Goal: Transaction & Acquisition: Purchase product/service

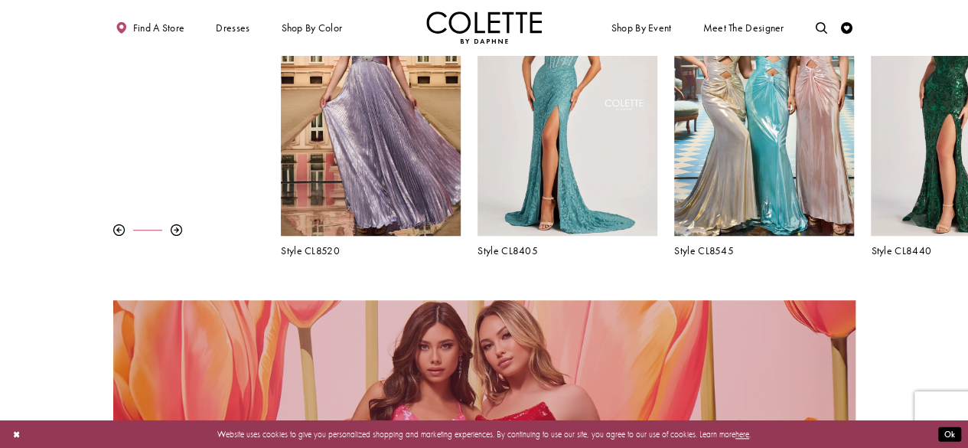
scroll to position [325, 0]
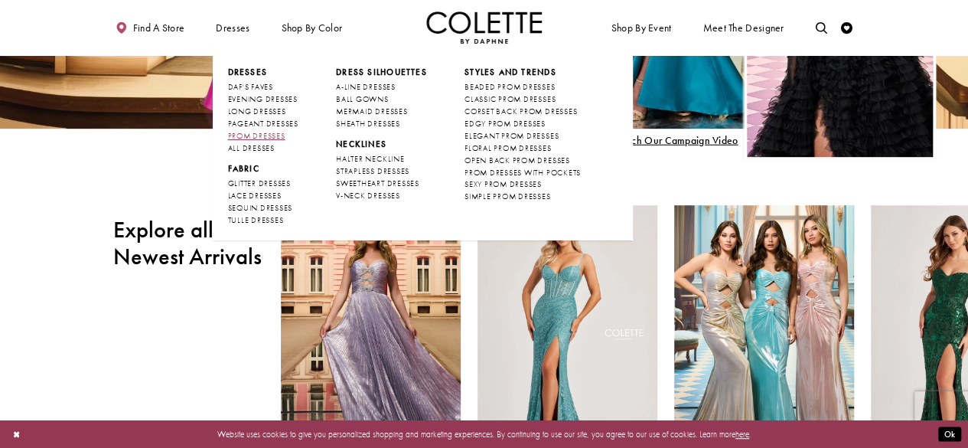
click at [248, 135] on span "PROM DRESSES" at bounding box center [255, 136] width 57 height 10
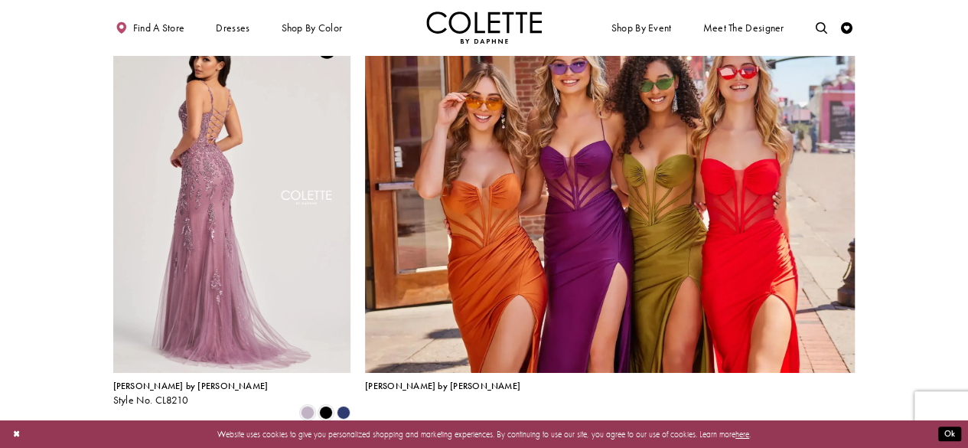
scroll to position [2603, 0]
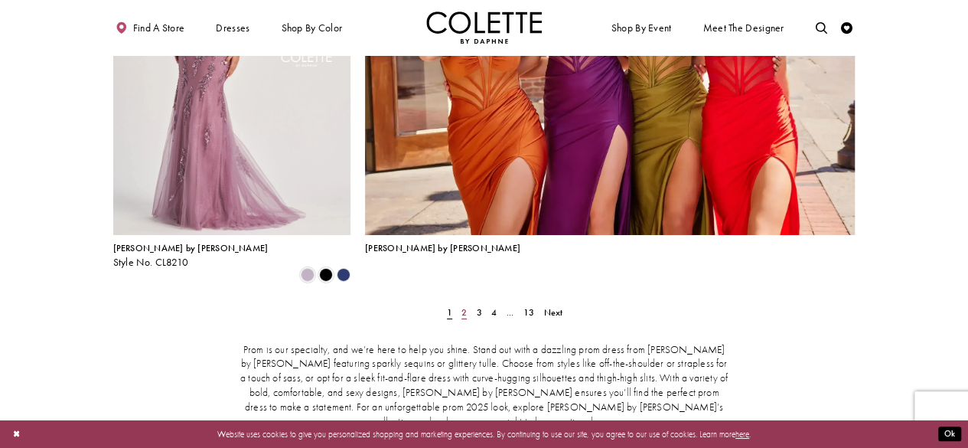
click at [465, 306] on span "2" at bounding box center [464, 312] width 5 height 12
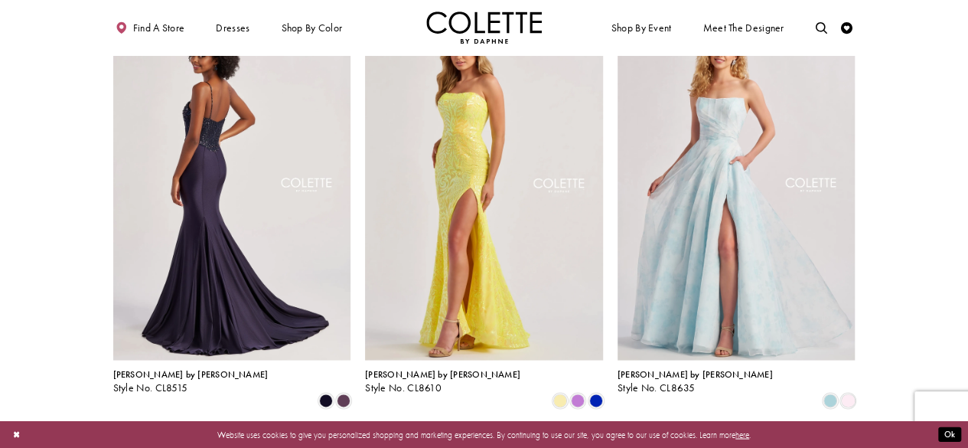
scroll to position [1292, 0]
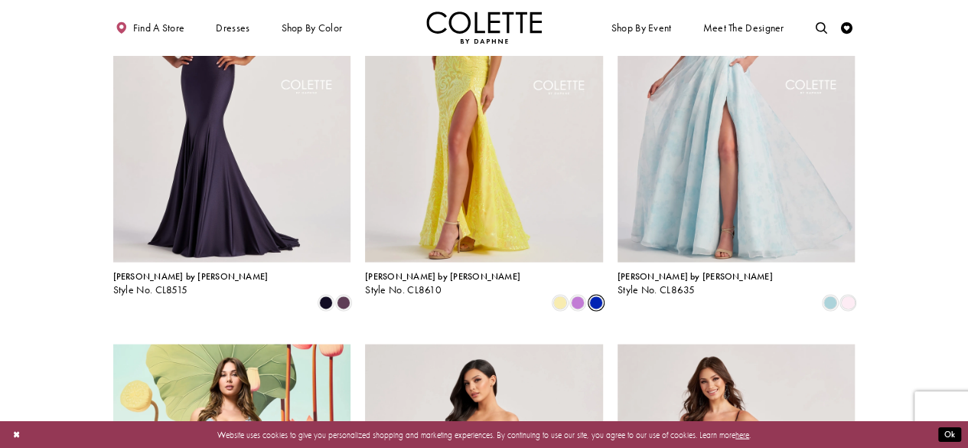
click at [595, 295] on span "Product List" at bounding box center [596, 302] width 14 height 14
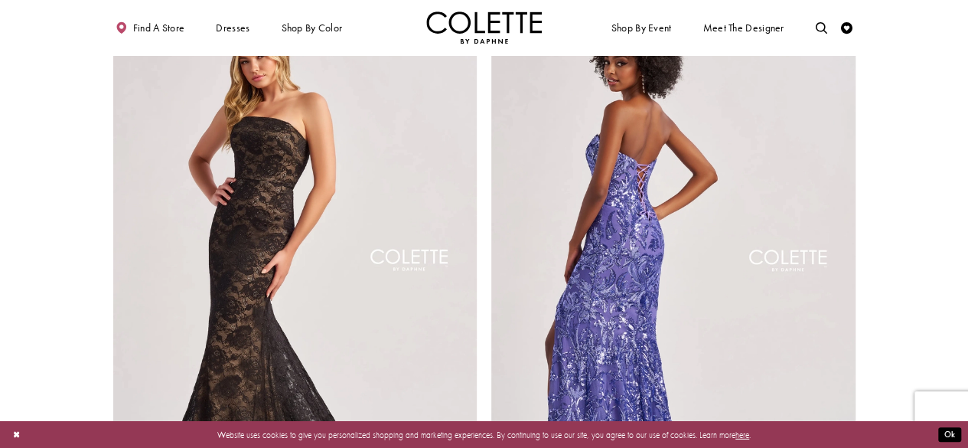
scroll to position [2211, 0]
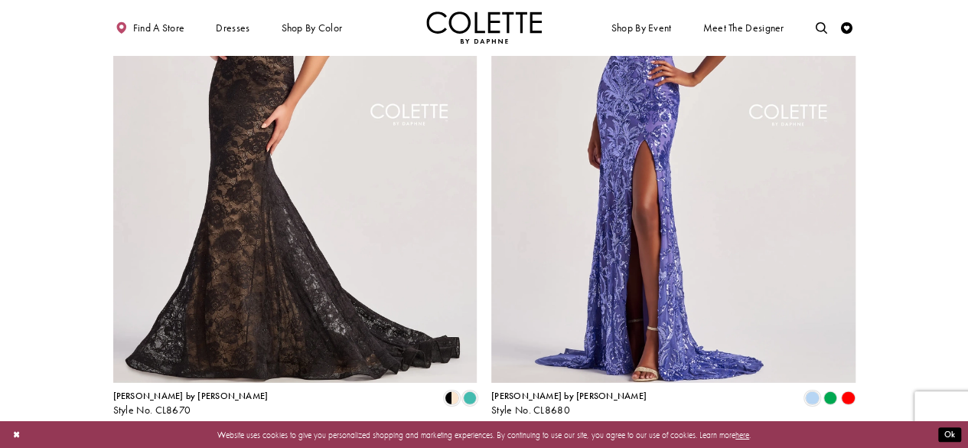
click at [479, 440] on span "3" at bounding box center [479, 446] width 5 height 12
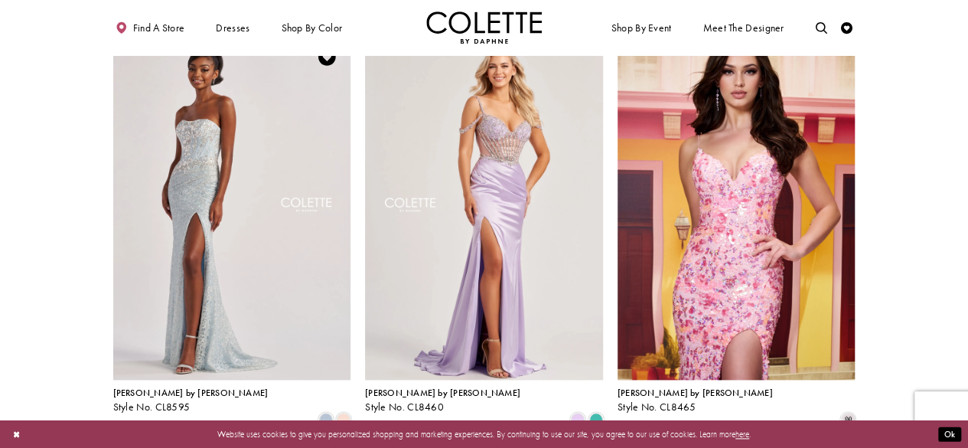
scroll to position [833, 0]
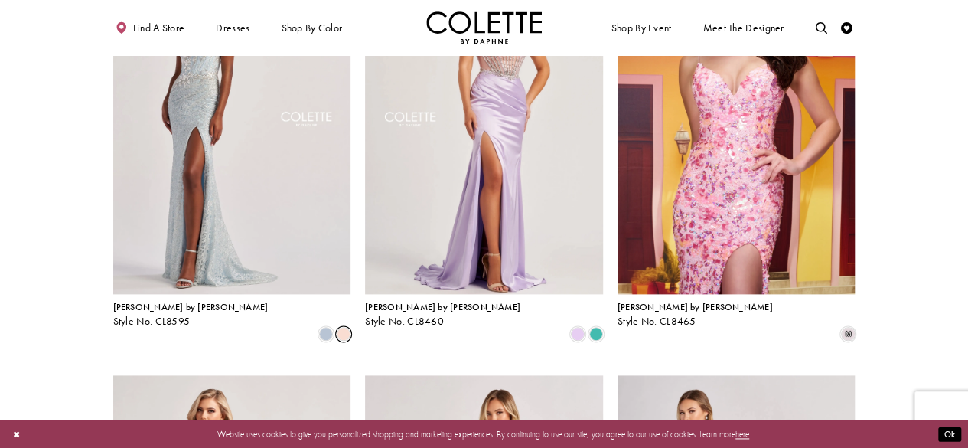
click at [343, 327] on span "Product List" at bounding box center [344, 334] width 14 height 14
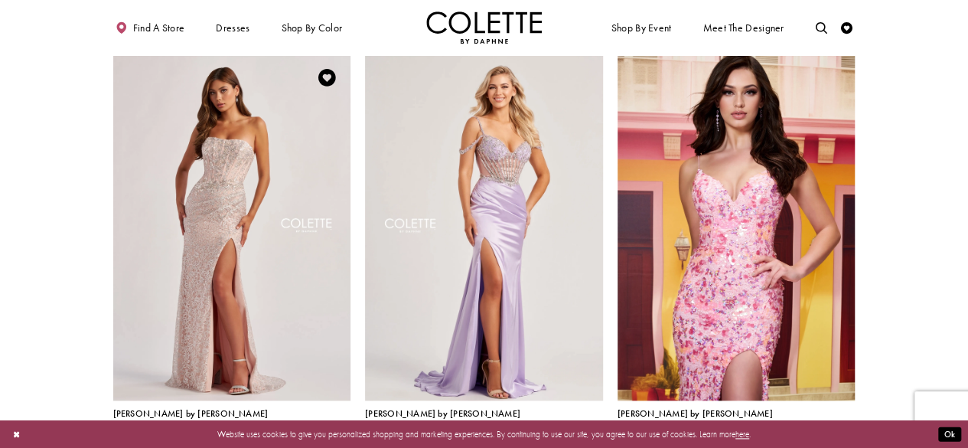
scroll to position [756, 0]
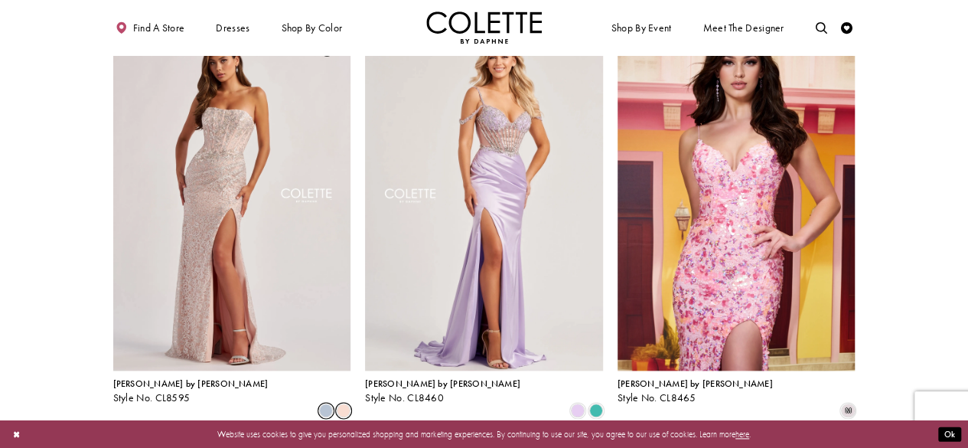
click at [328, 403] on span "Product List" at bounding box center [326, 410] width 14 height 14
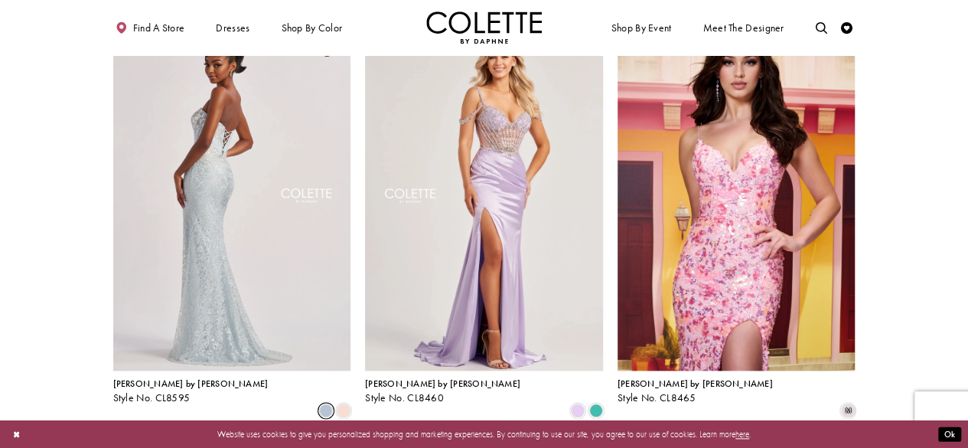
click at [200, 182] on img "Visit Colette by Daphne Style No. CL8595 Page" at bounding box center [232, 197] width 238 height 346
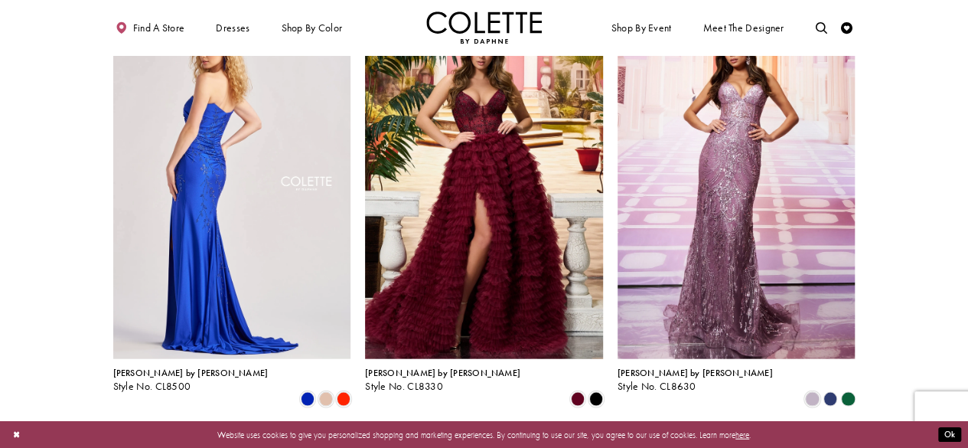
scroll to position [1675, 0]
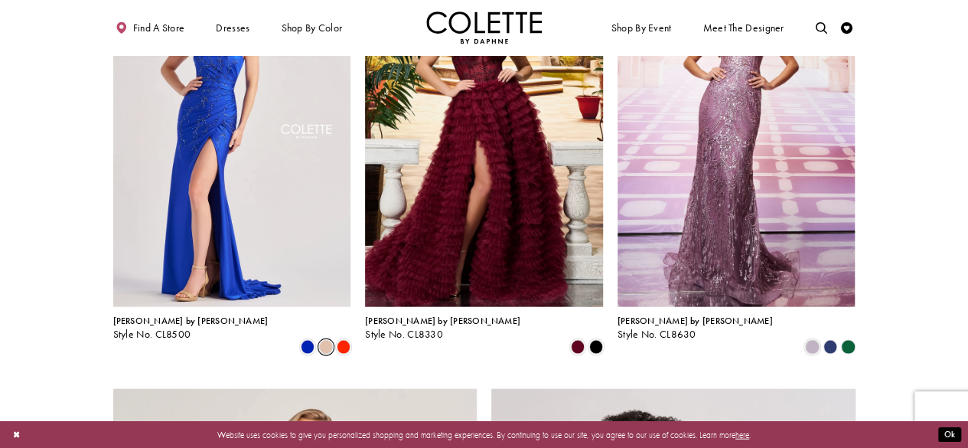
click at [328, 340] on span "Product List" at bounding box center [326, 347] width 14 height 14
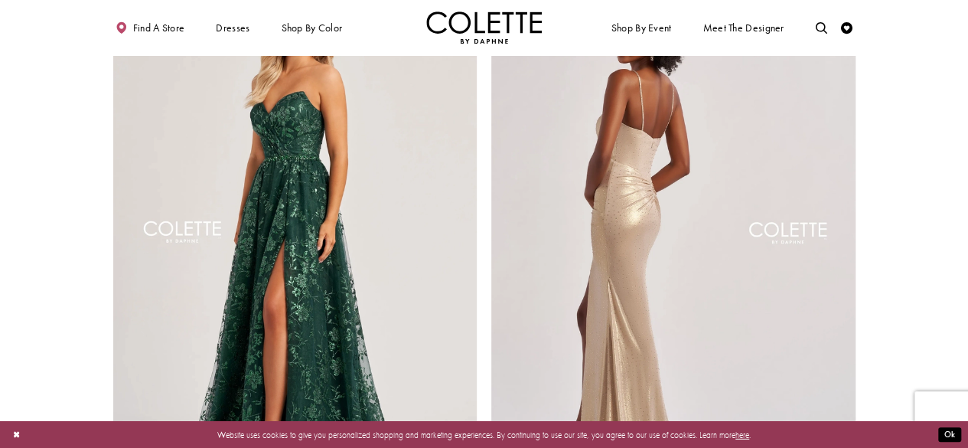
scroll to position [2211, 0]
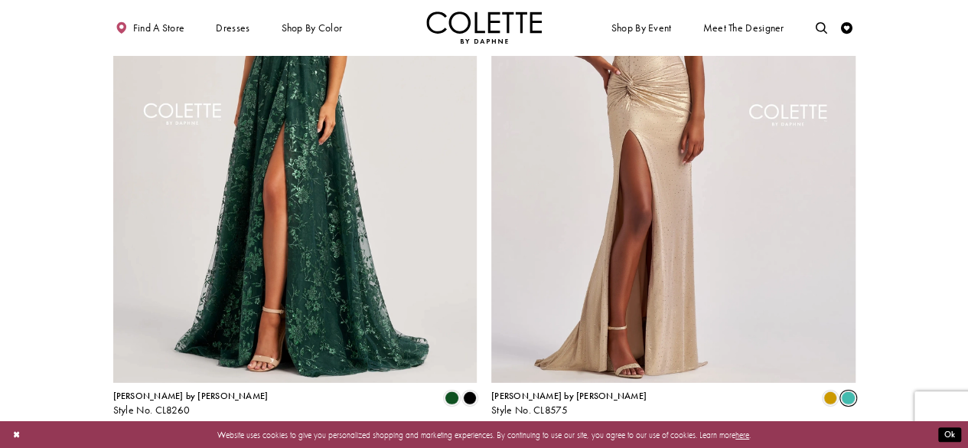
click at [851, 391] on span "Product List" at bounding box center [848, 398] width 14 height 14
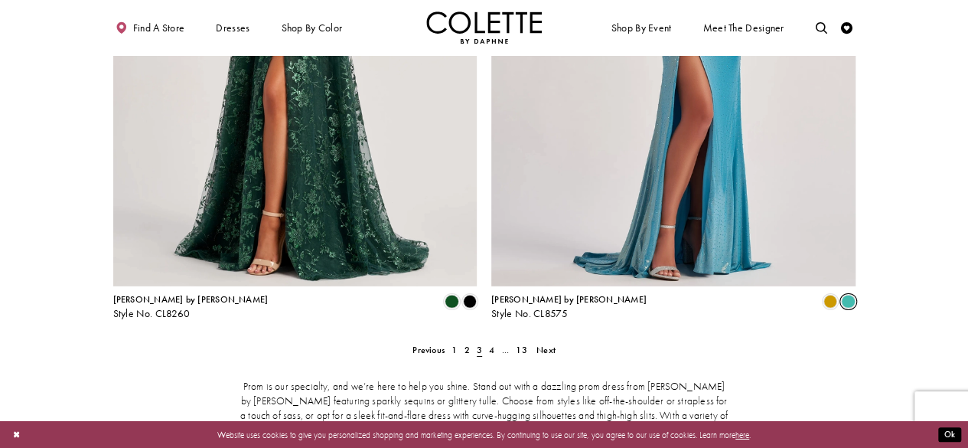
scroll to position [2364, 0]
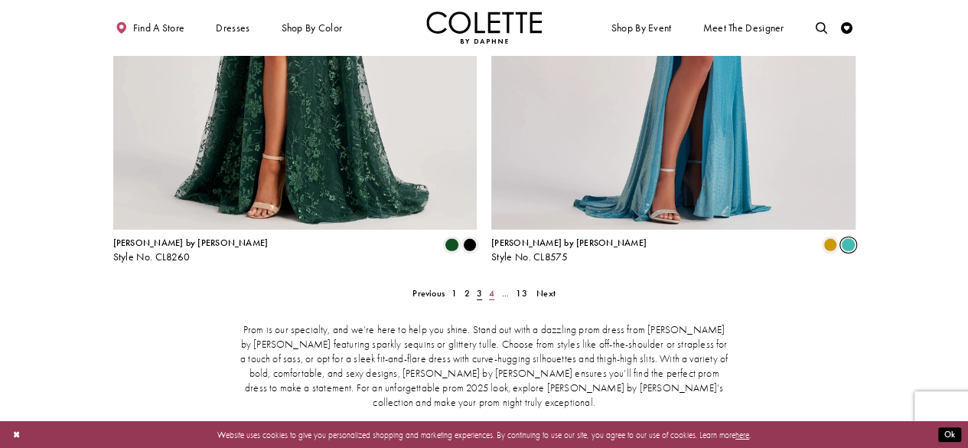
click at [490, 287] on span "4" at bounding box center [491, 293] width 5 height 12
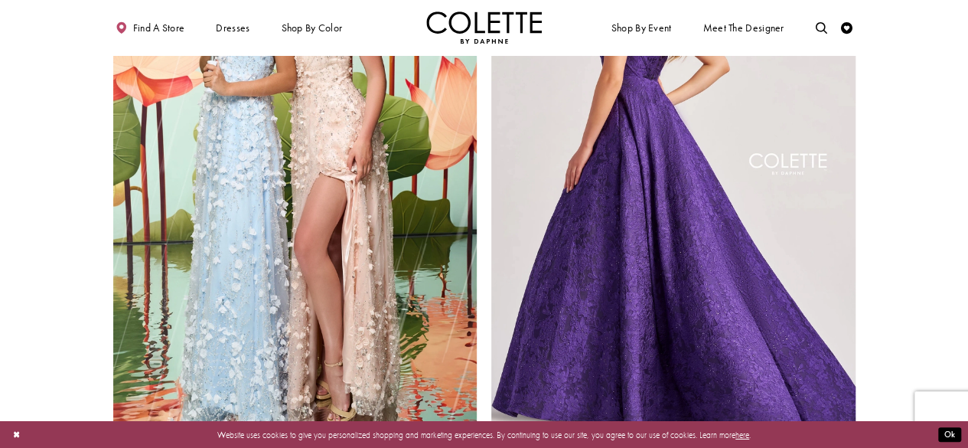
scroll to position [2287, 0]
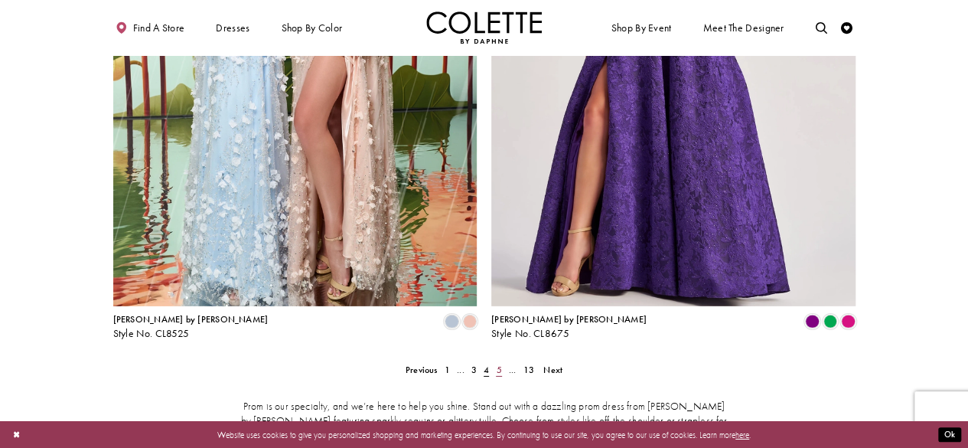
click at [501, 364] on span "5" at bounding box center [498, 370] width 5 height 12
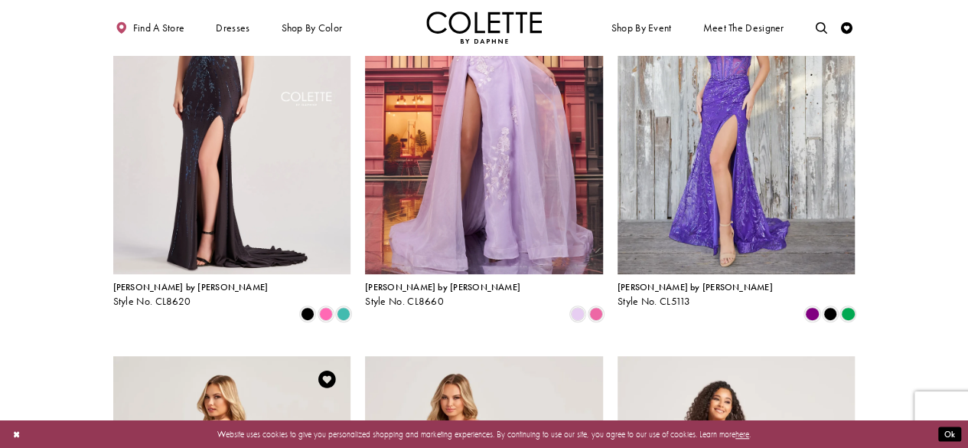
scroll to position [450, 0]
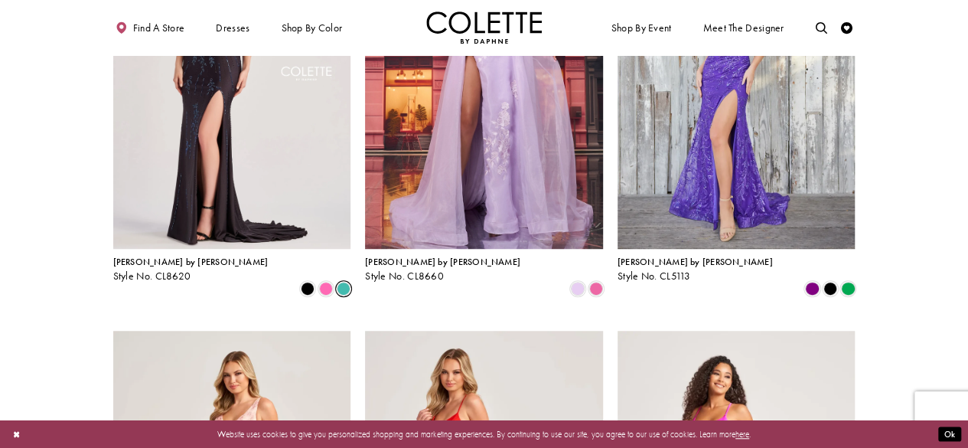
click at [350, 282] on span "Product List" at bounding box center [344, 289] width 14 height 14
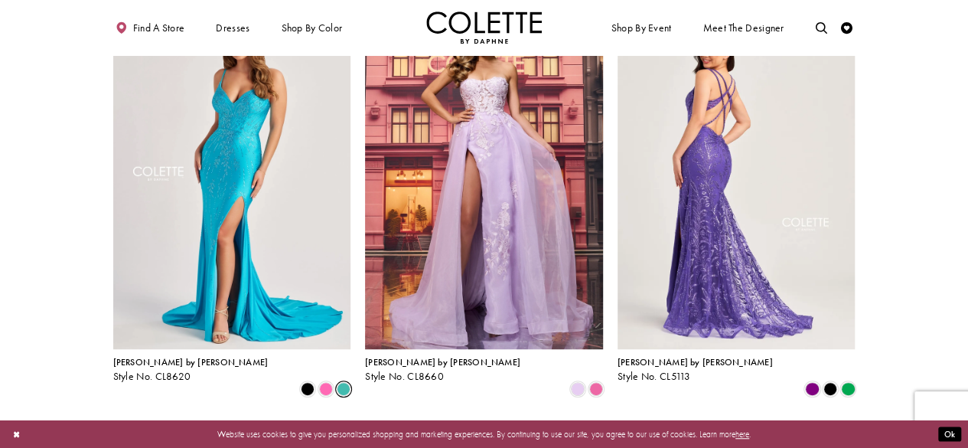
scroll to position [374, 0]
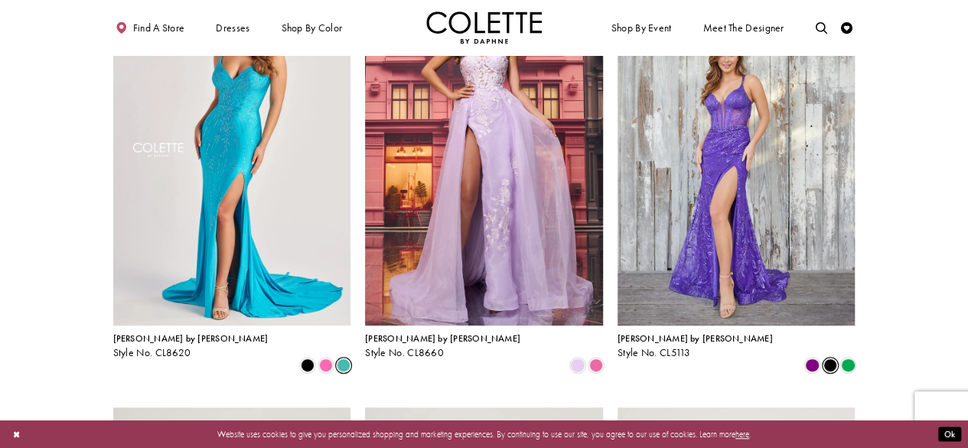
click at [827, 358] on span "Product List" at bounding box center [831, 365] width 14 height 14
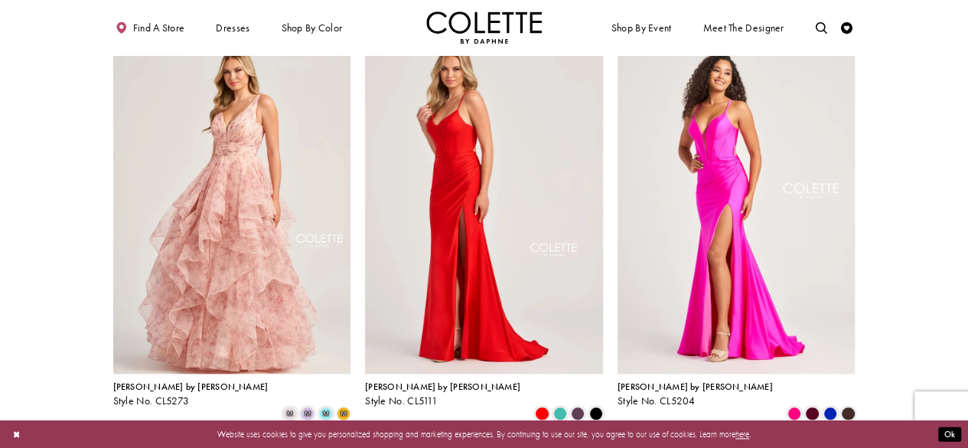
scroll to position [756, 0]
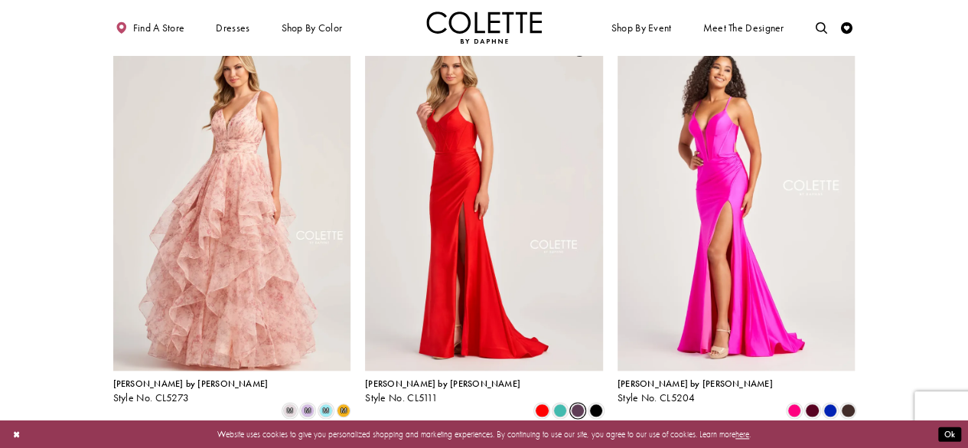
click at [575, 403] on span "Product List" at bounding box center [578, 410] width 14 height 14
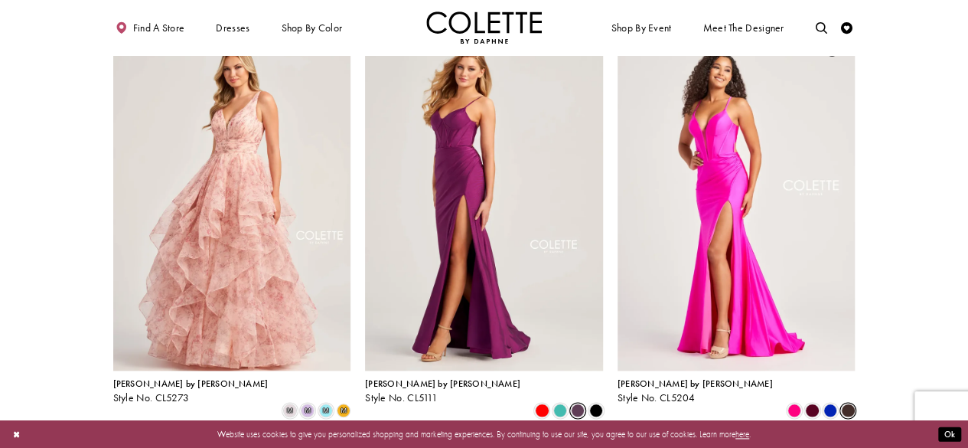
click at [850, 403] on span "Product List" at bounding box center [848, 410] width 14 height 14
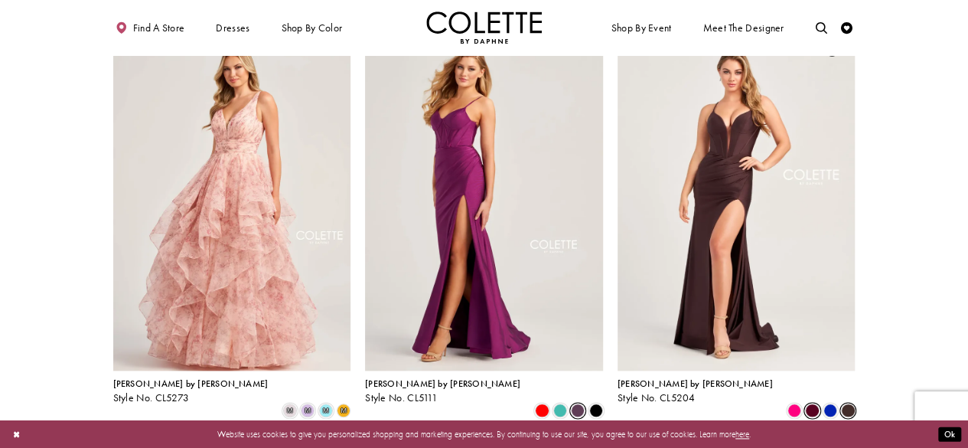
click at [815, 403] on span "Product List" at bounding box center [812, 410] width 14 height 14
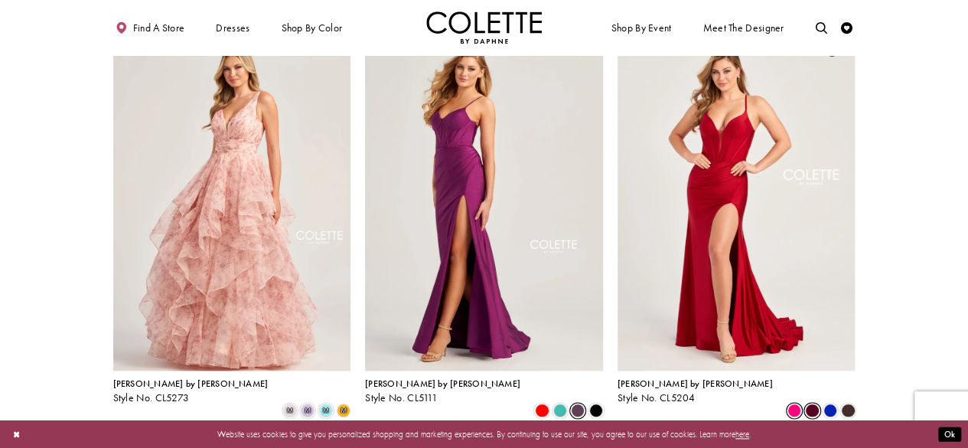
click at [798, 403] on span "Product List" at bounding box center [795, 410] width 14 height 14
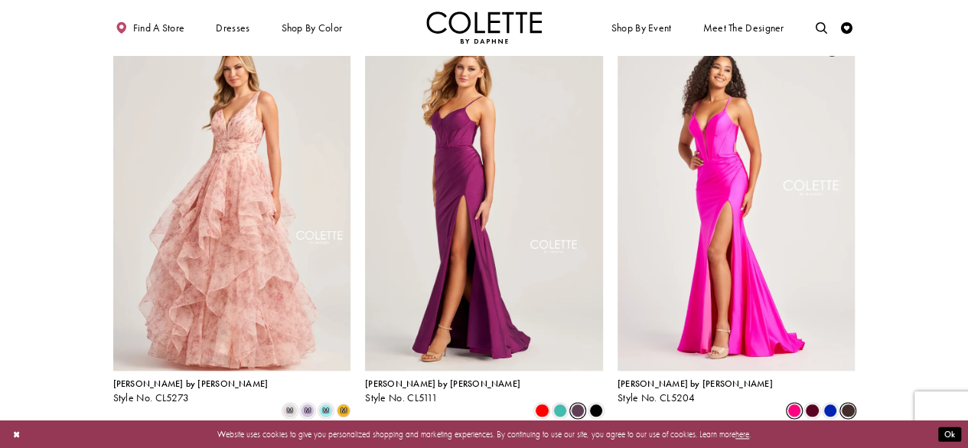
click at [848, 403] on span "Product List" at bounding box center [848, 410] width 14 height 14
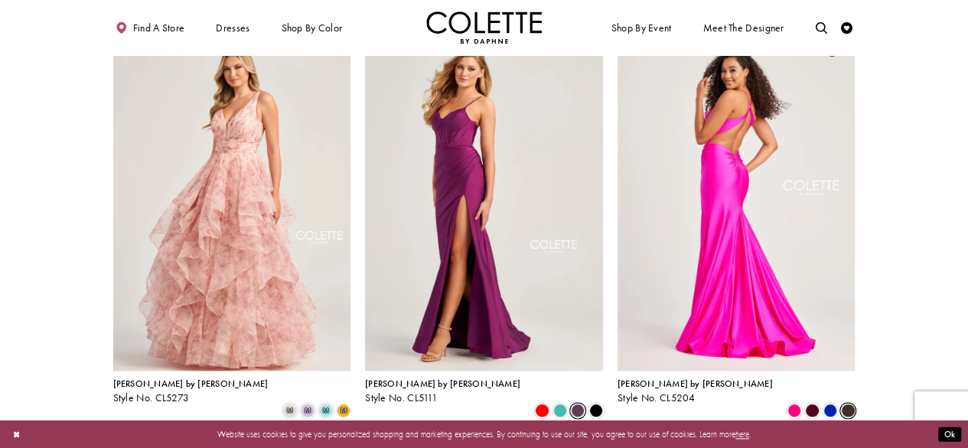
click at [735, 230] on img "Visit Colette by Daphne Style No. CL5204 Page" at bounding box center [737, 197] width 238 height 346
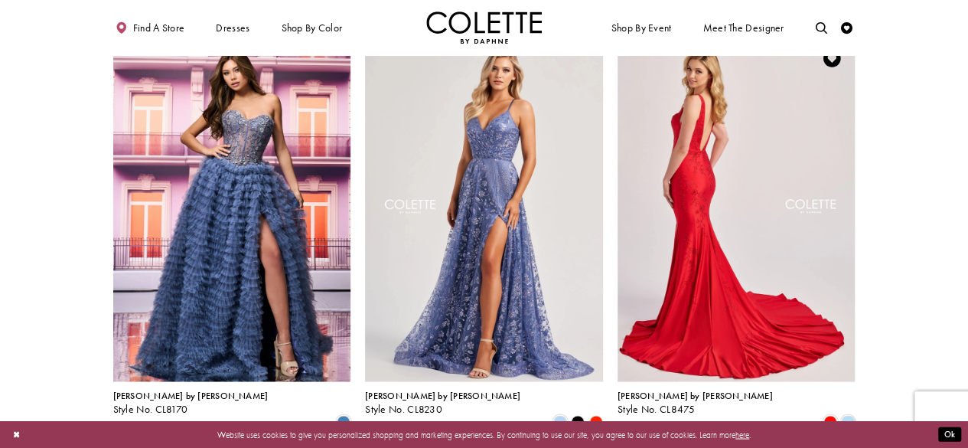
scroll to position [1139, 0]
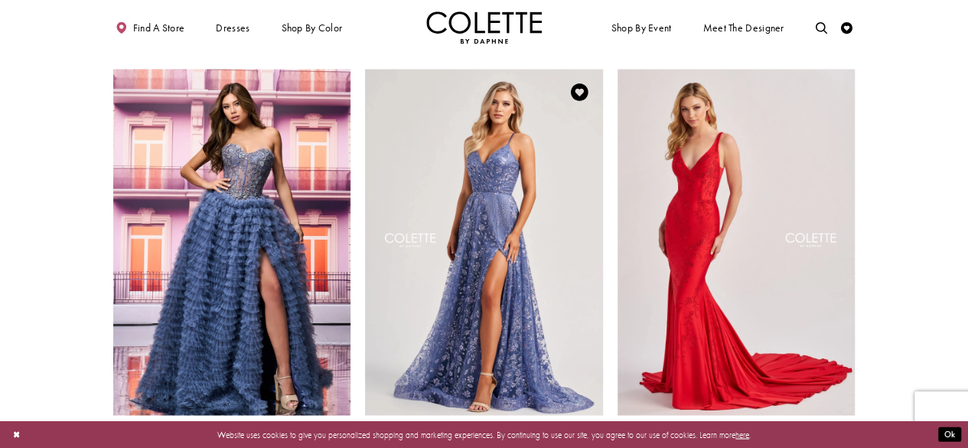
click at [579, 446] on polygon "Product List" at bounding box center [579, 455] width 18 height 18
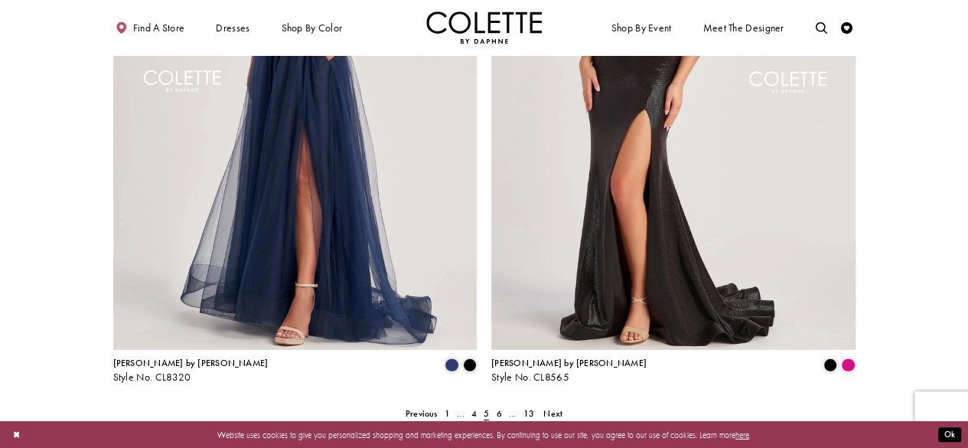
scroll to position [2287, 0]
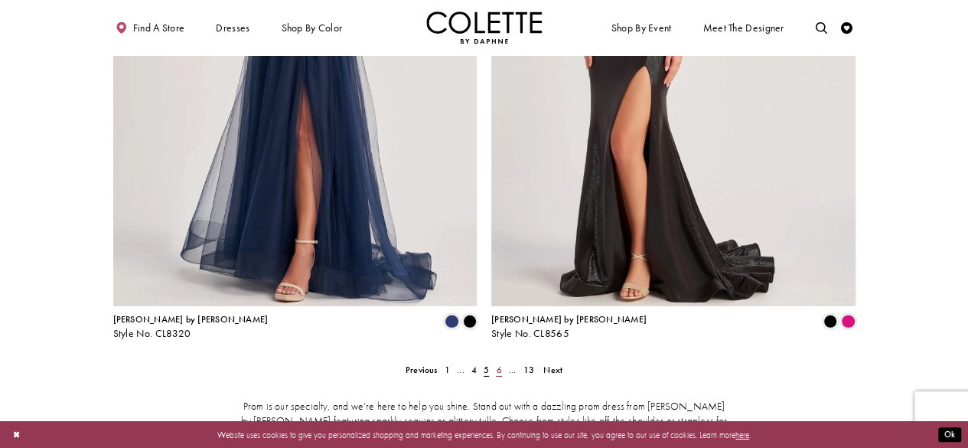
click at [496, 361] on link "6" at bounding box center [499, 369] width 12 height 17
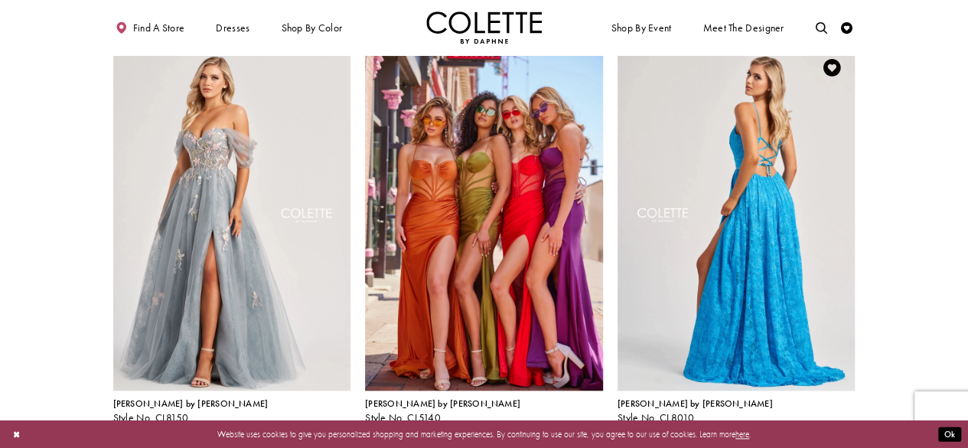
scroll to position [909, 0]
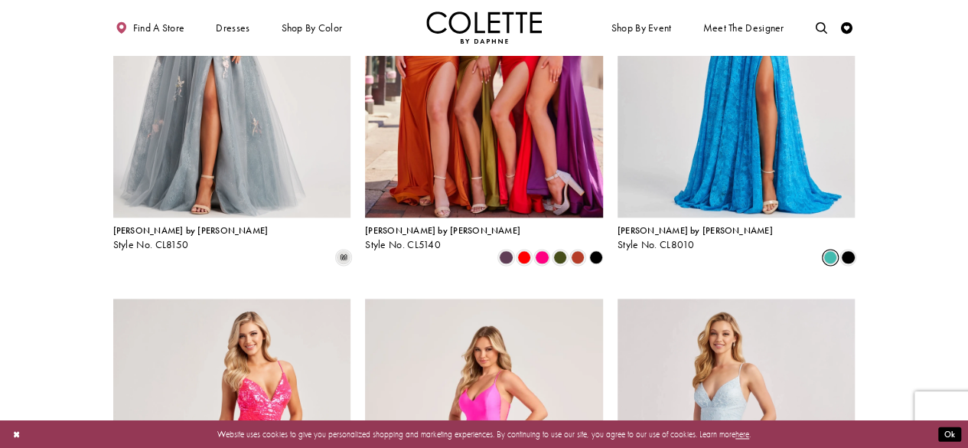
click at [831, 250] on span "Product List" at bounding box center [831, 257] width 14 height 14
click at [827, 250] on span "Product List" at bounding box center [831, 257] width 14 height 14
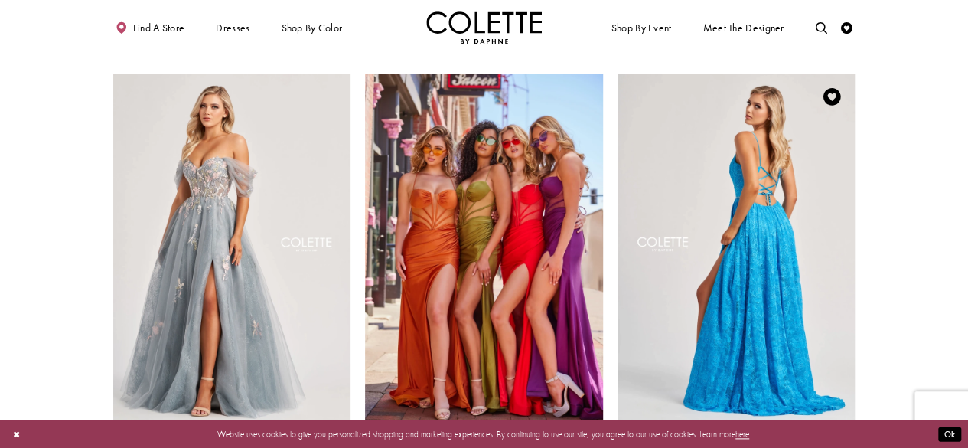
scroll to position [680, 0]
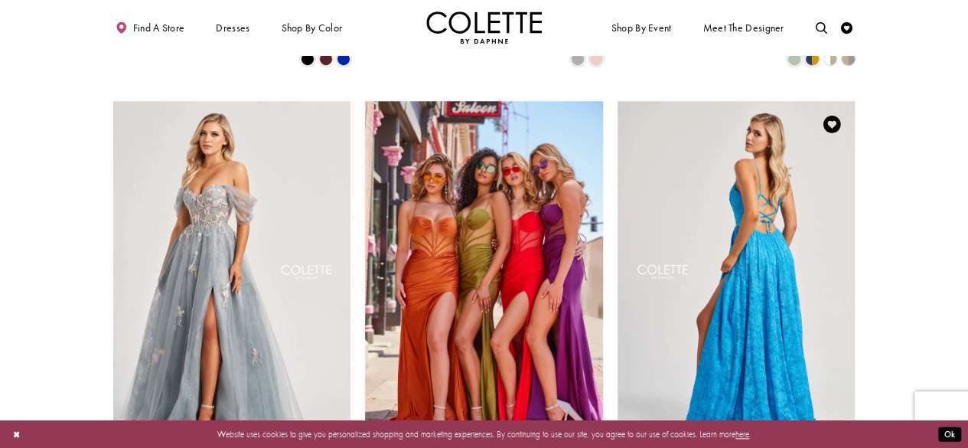
click at [761, 240] on img "Visit Colette by Daphne Style No. CL8010 Page" at bounding box center [737, 274] width 238 height 346
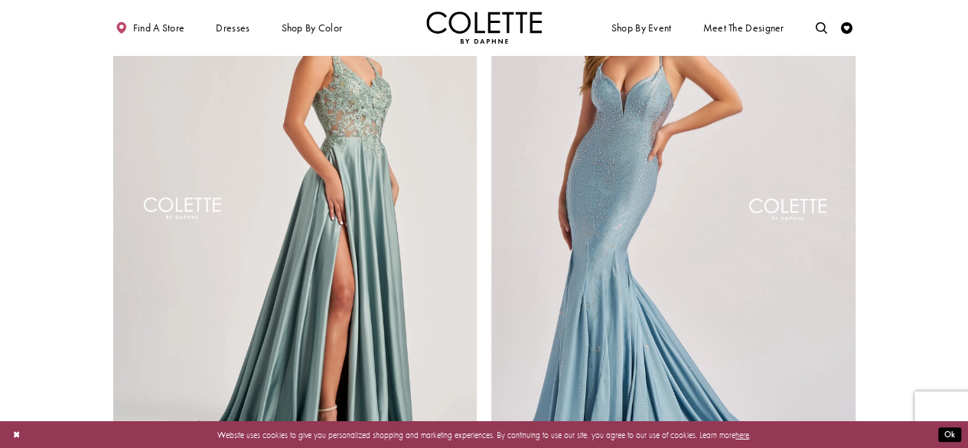
scroll to position [2287, 0]
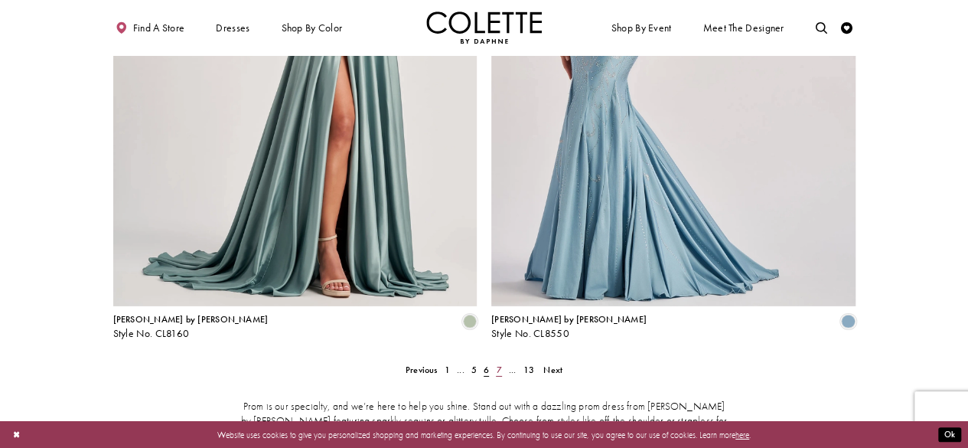
click at [501, 364] on span "7" at bounding box center [498, 370] width 5 height 12
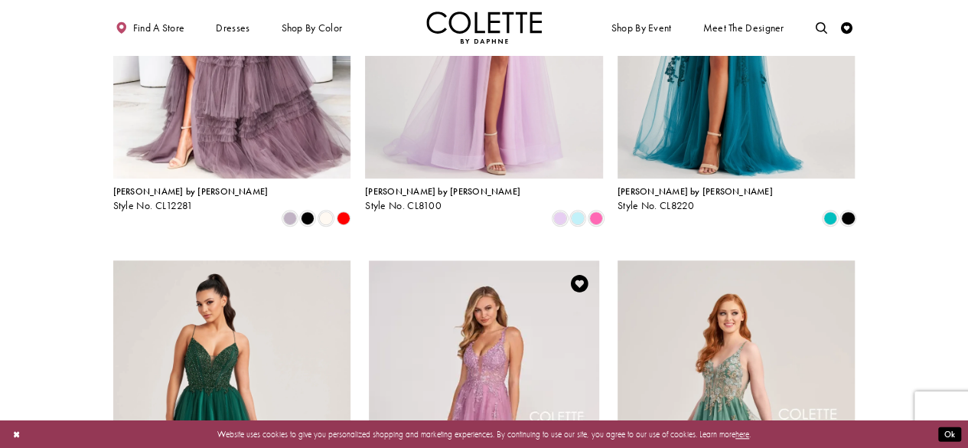
scroll to position [527, 0]
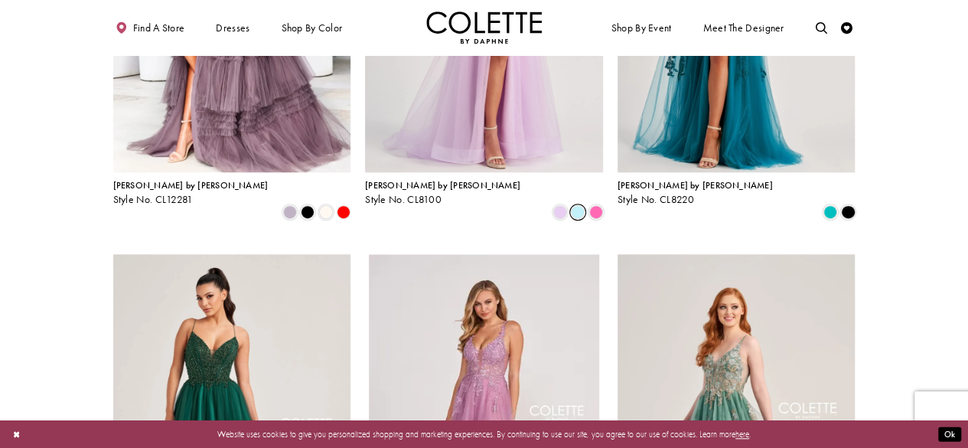
click at [576, 205] on span "Product List" at bounding box center [578, 212] width 14 height 14
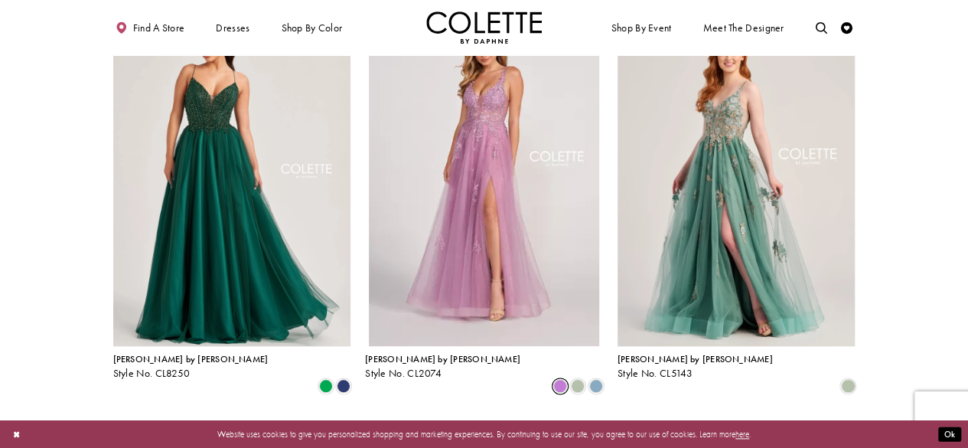
scroll to position [756, 0]
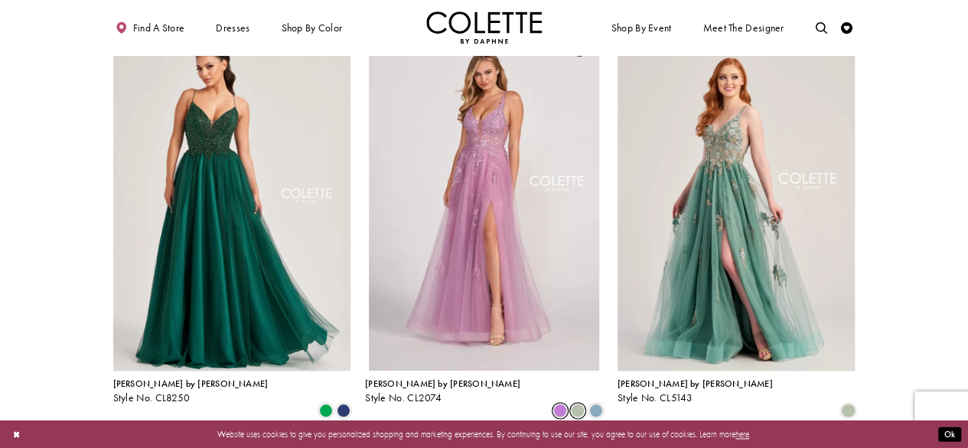
click at [578, 403] on span "Product List" at bounding box center [578, 410] width 14 height 14
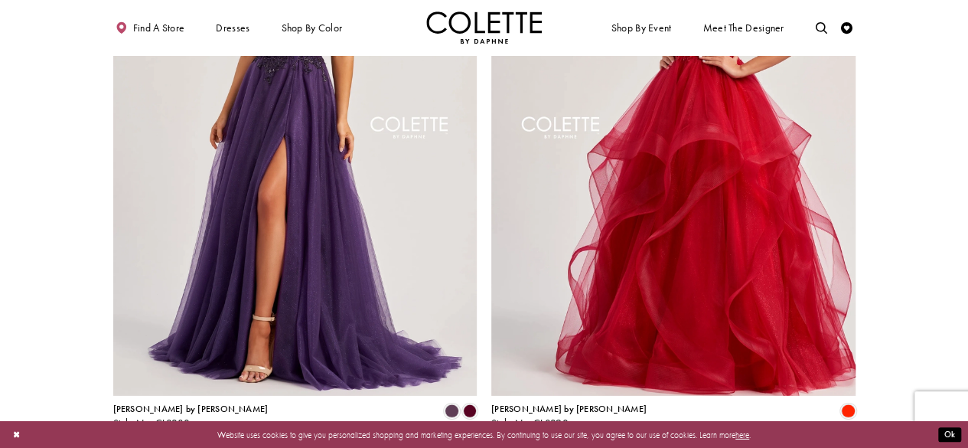
scroll to position [2211, 0]
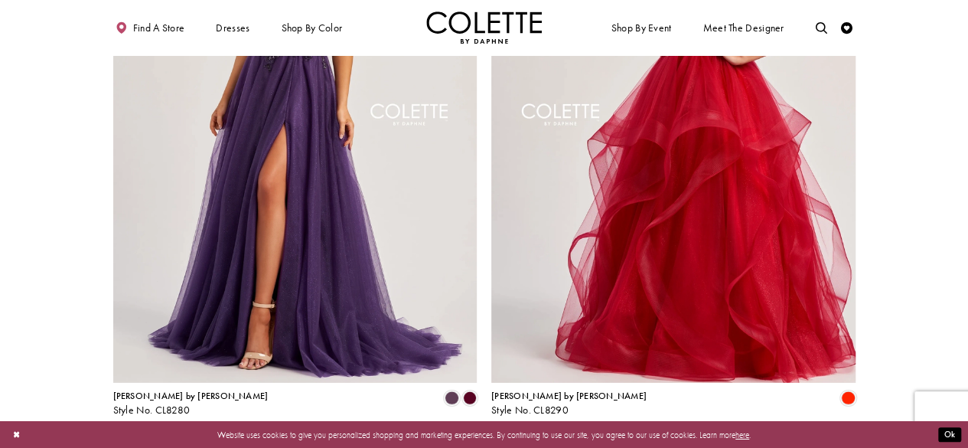
click at [501, 440] on span "8" at bounding box center [498, 446] width 5 height 12
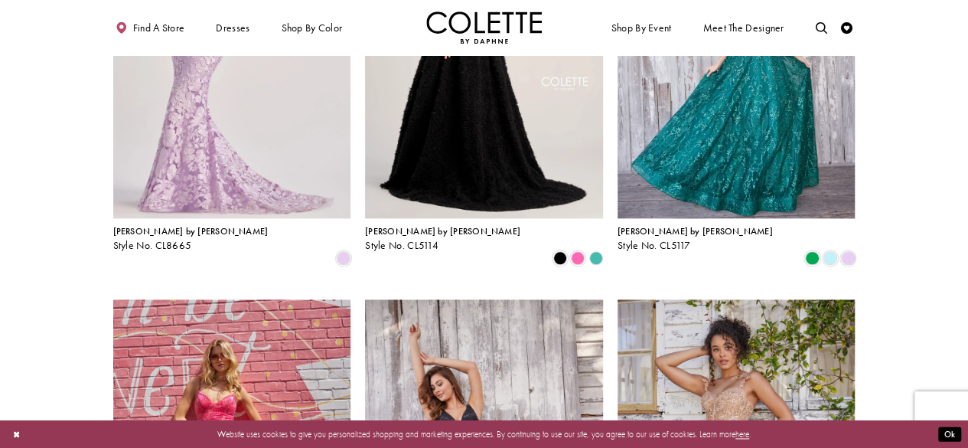
scroll to position [909, 0]
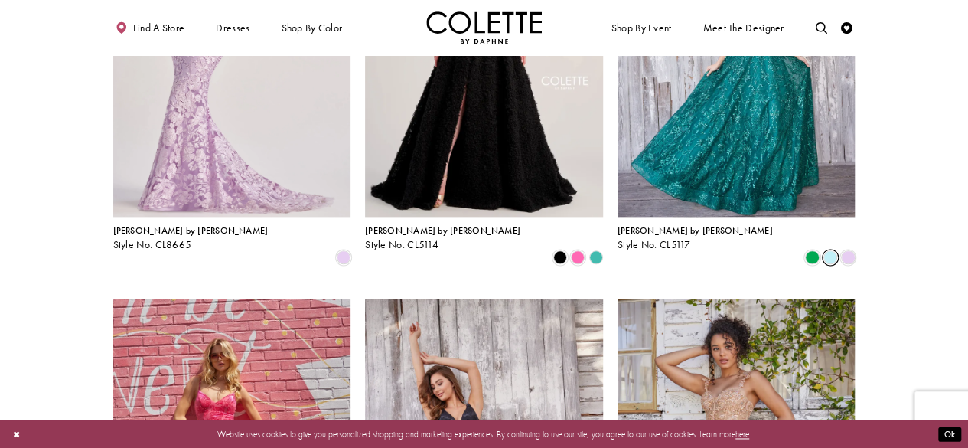
click at [831, 250] on span "Product List" at bounding box center [831, 257] width 14 height 14
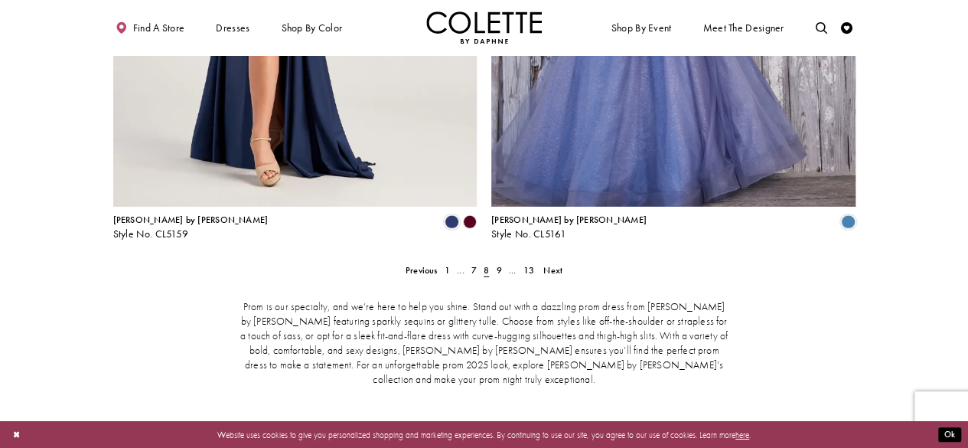
scroll to position [2287, 0]
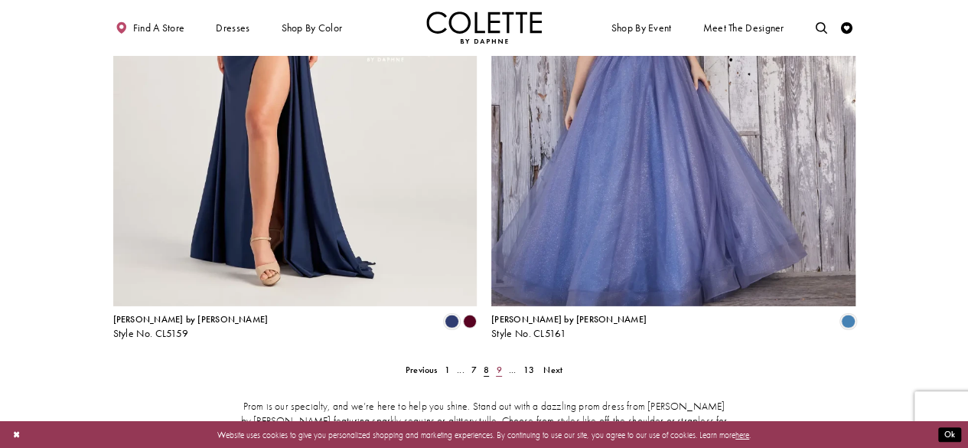
click at [497, 364] on span "9" at bounding box center [498, 370] width 5 height 12
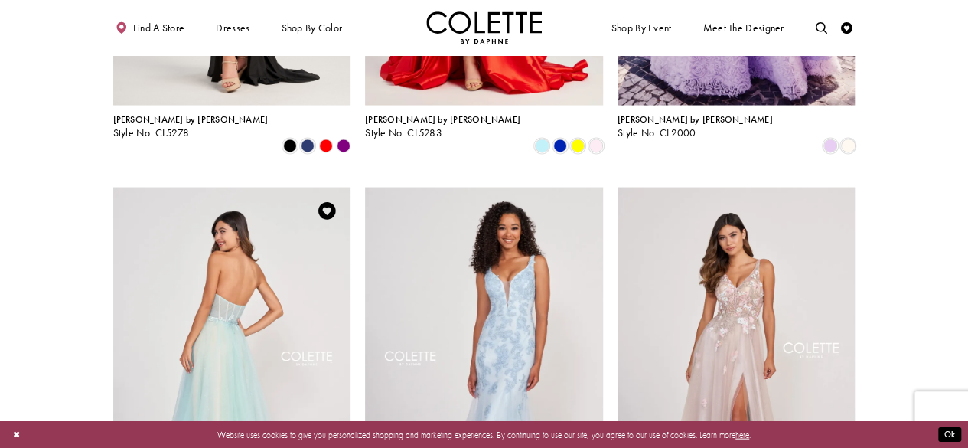
scroll to position [1445, 0]
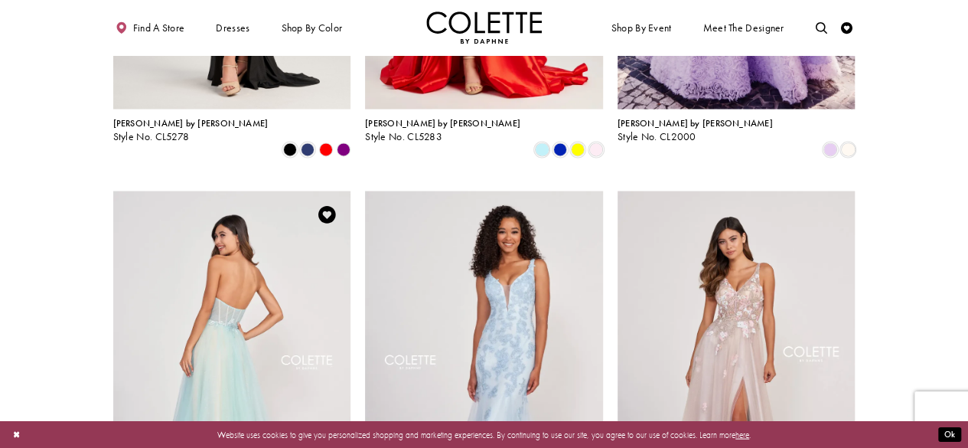
click at [219, 282] on img "Visit Colette by Daphne Style No. CL2001 Page" at bounding box center [232, 364] width 238 height 346
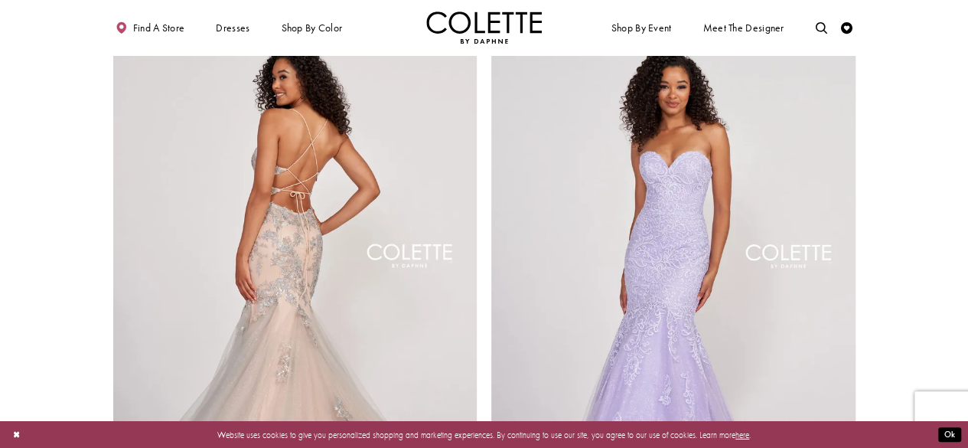
scroll to position [2364, 0]
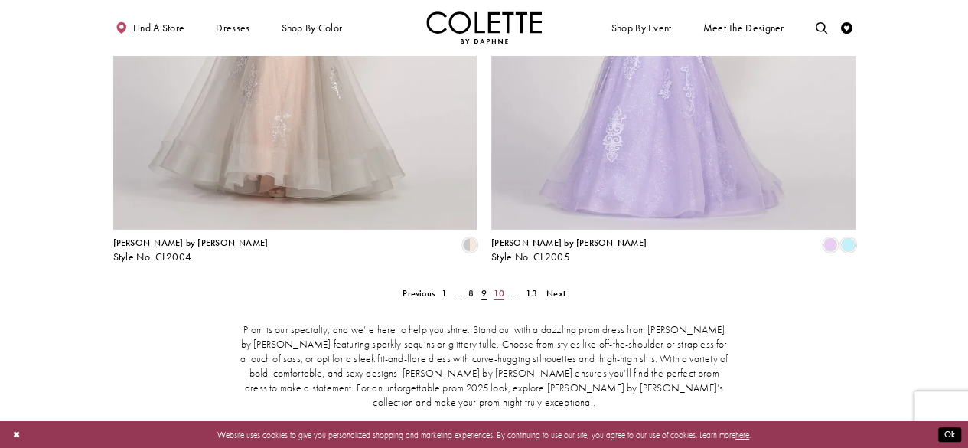
click at [498, 287] on span "10" at bounding box center [499, 293] width 11 height 12
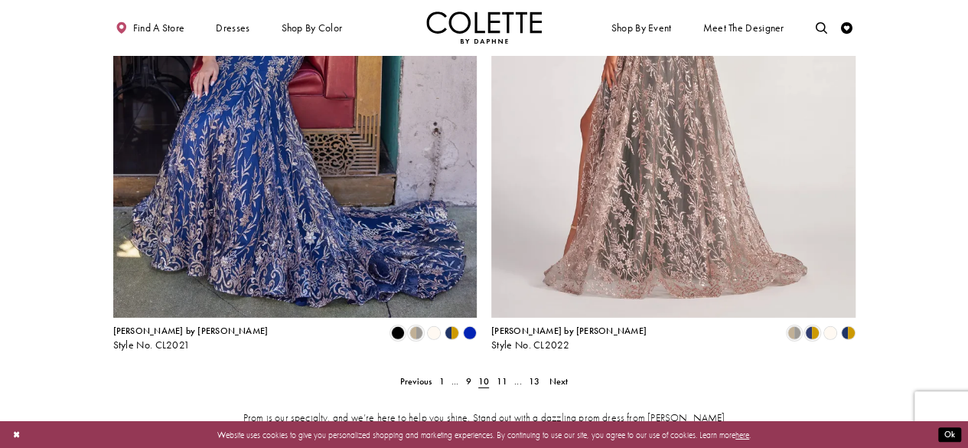
scroll to position [2287, 0]
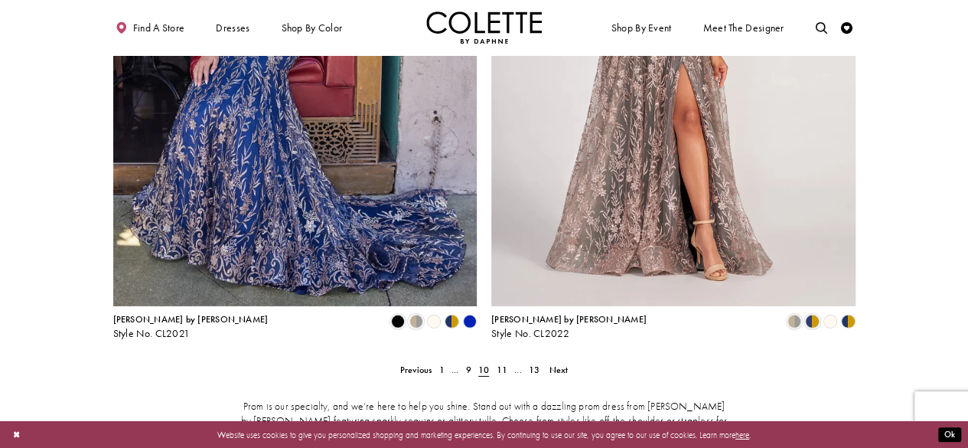
click at [854, 313] on polygon "Product List" at bounding box center [852, 322] width 8 height 18
click at [847, 313] on polygon "Product List" at bounding box center [844, 322] width 8 height 18
click at [811, 315] on span "Product List" at bounding box center [812, 322] width 14 height 14
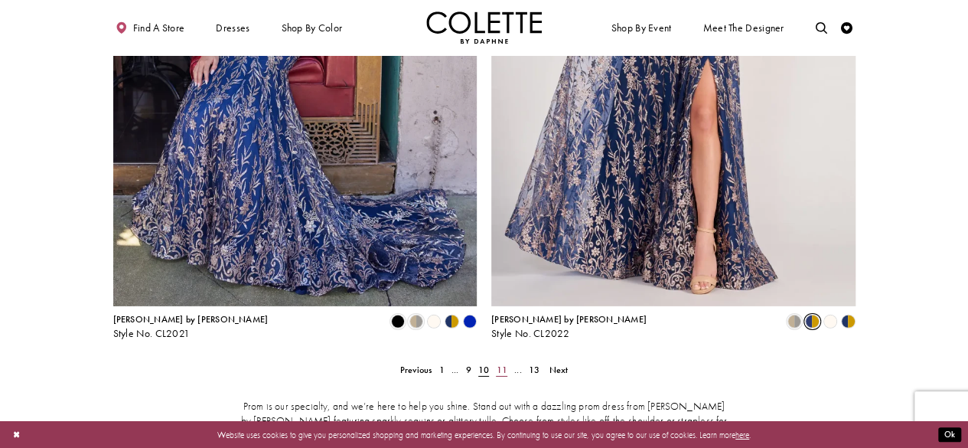
click at [502, 364] on span "11" at bounding box center [501, 370] width 11 height 12
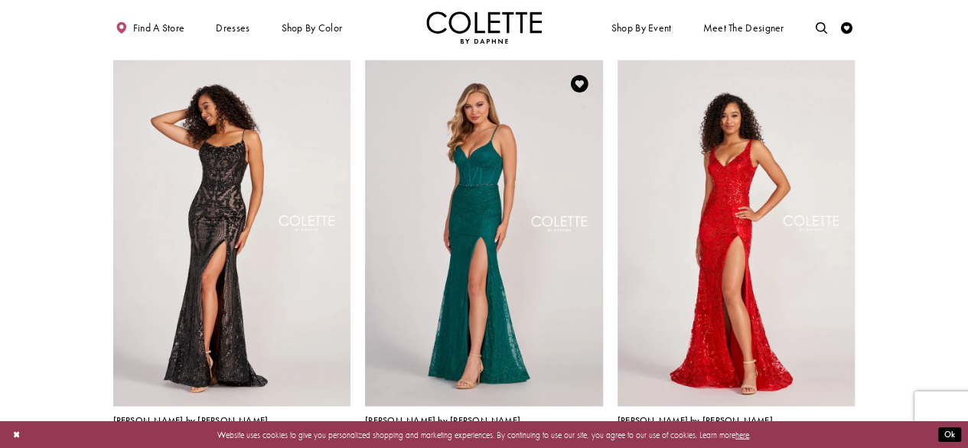
scroll to position [1598, 0]
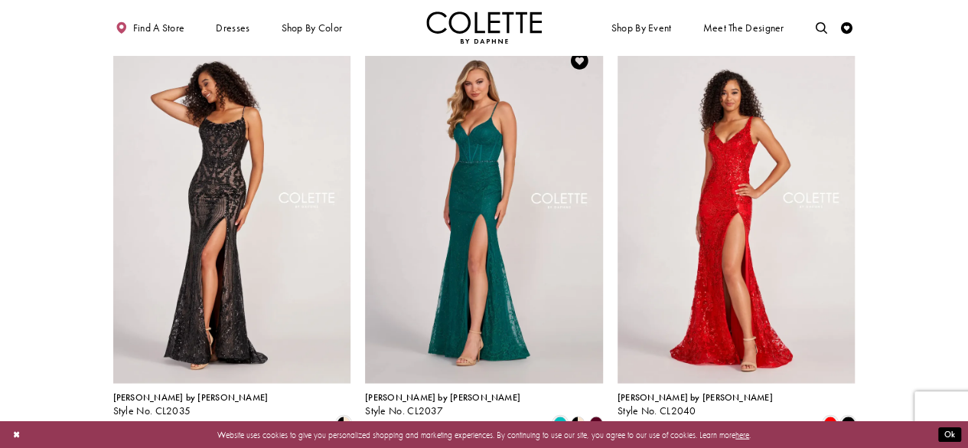
click at [483, 143] on img "Visit Colette by Daphne Style No. CL2037 Page" at bounding box center [484, 211] width 238 height 346
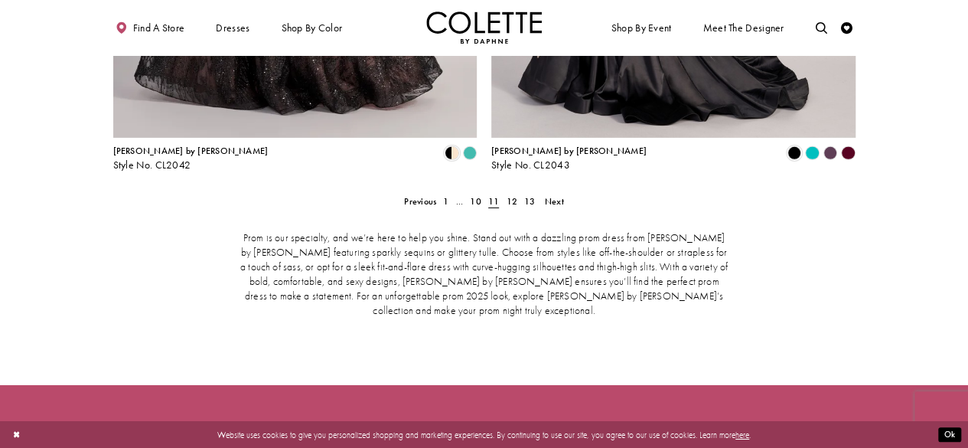
scroll to position [2333, 0]
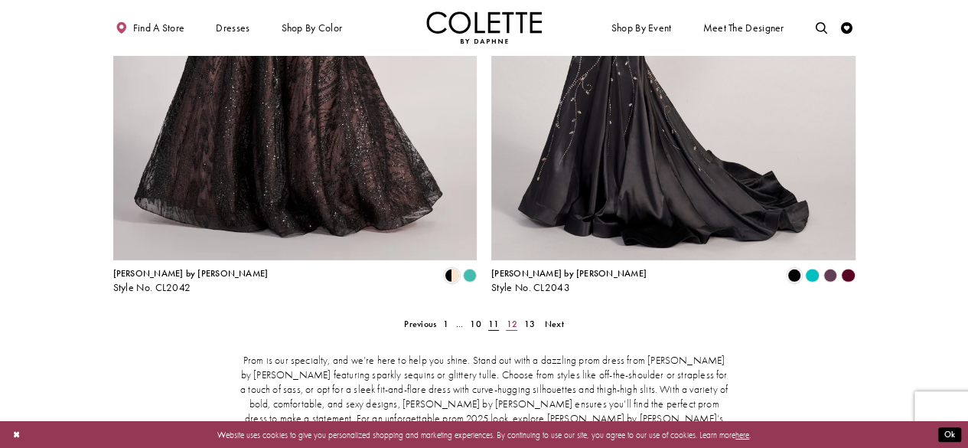
click at [514, 318] on span "12" at bounding box center [511, 324] width 11 height 12
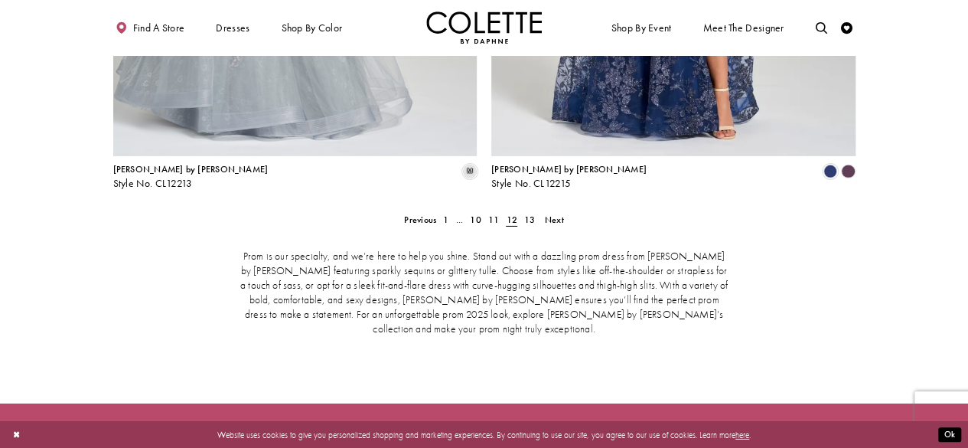
scroll to position [2364, 0]
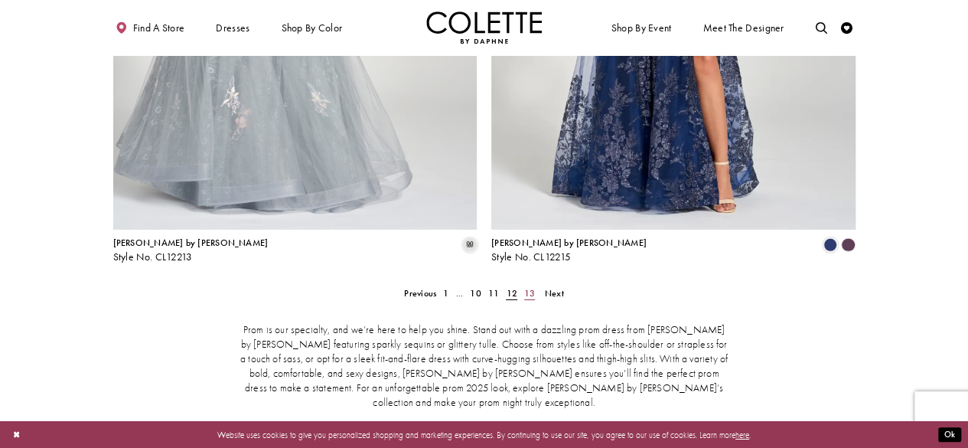
click at [531, 287] on span "13" at bounding box center [529, 293] width 11 height 12
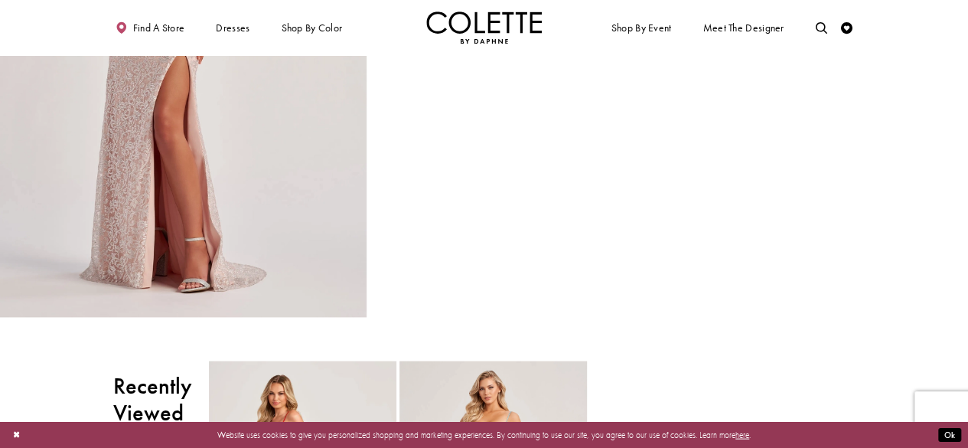
scroll to position [1225, 0]
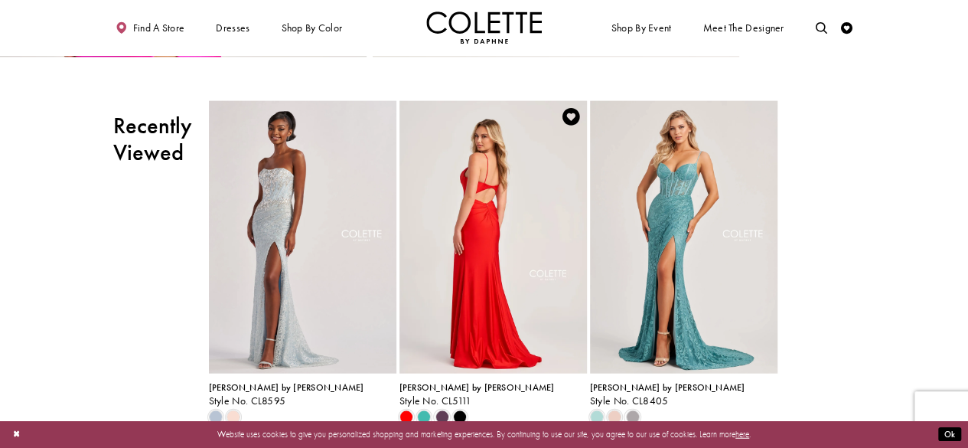
scroll to position [1684, 0]
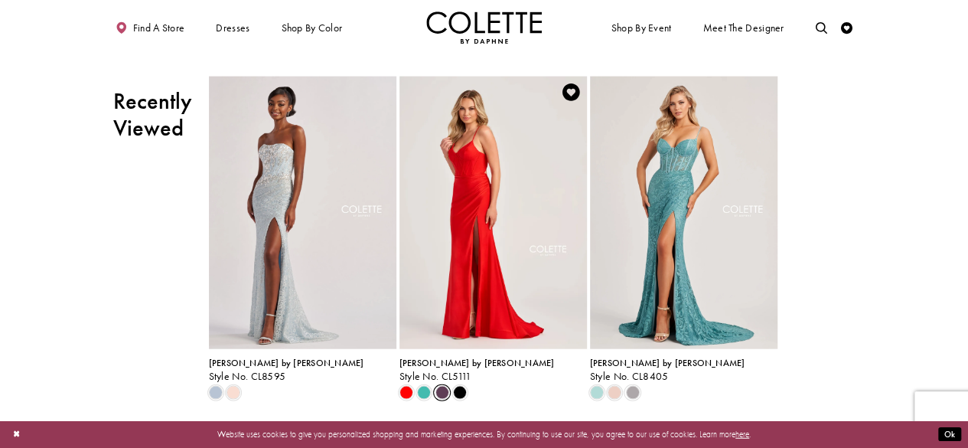
click at [443, 394] on span "Scroll List" at bounding box center [442, 393] width 14 height 14
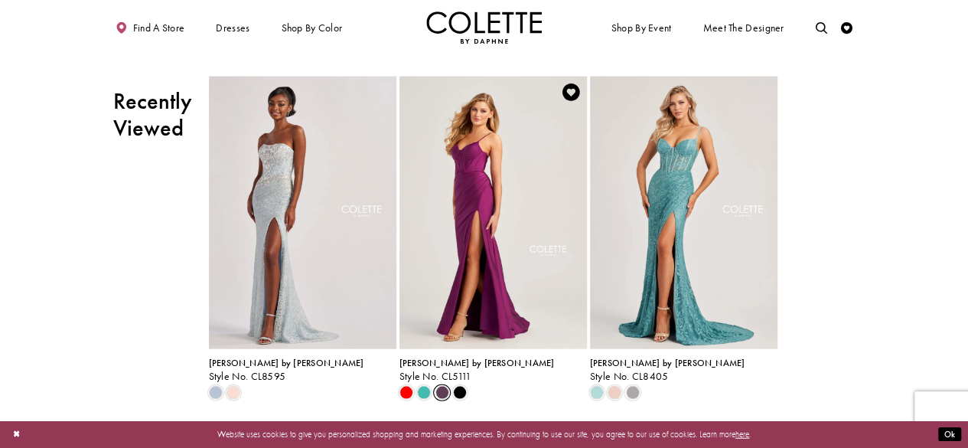
click at [442, 397] on span "Scroll List" at bounding box center [442, 393] width 14 height 14
click at [423, 390] on span "Scroll List" at bounding box center [424, 393] width 14 height 14
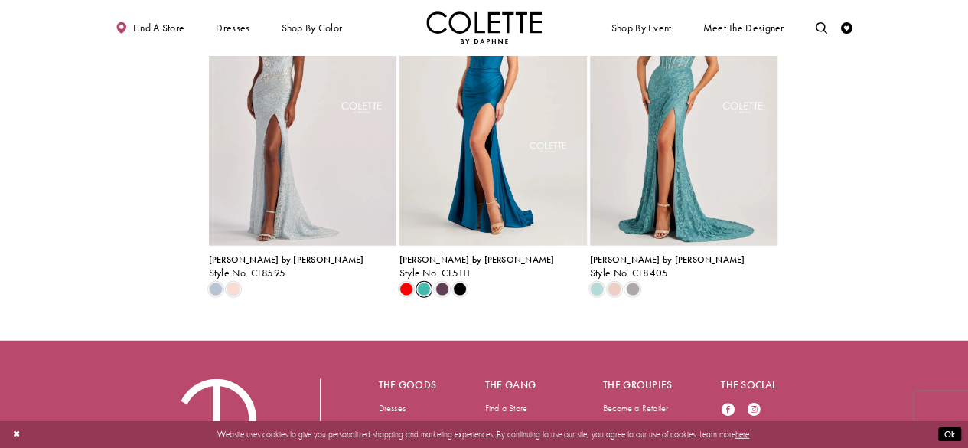
scroll to position [1914, 0]
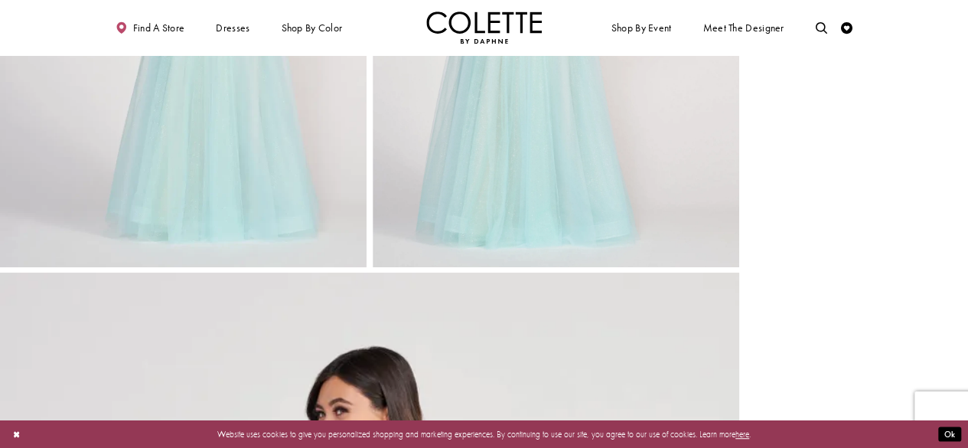
scroll to position [306, 0]
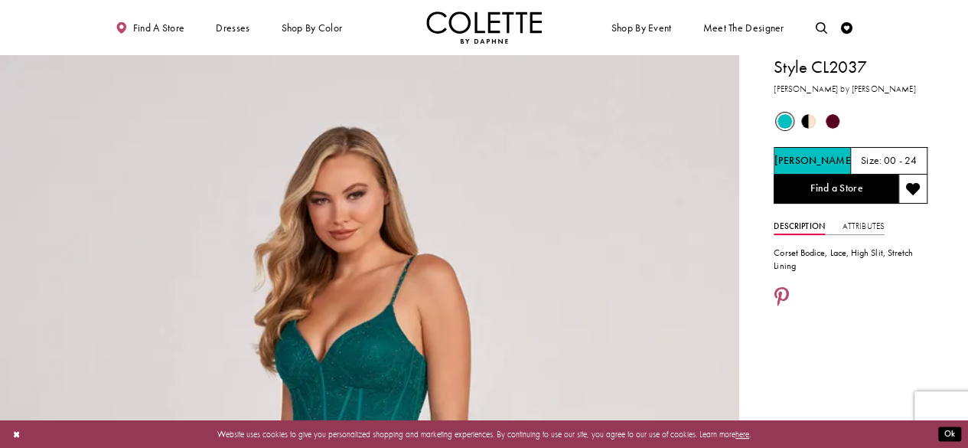
click at [808, 120] on span "Product color controls state depends on size chosen" at bounding box center [808, 121] width 15 height 15
click at [833, 119] on span "Product color controls state depends on size chosen" at bounding box center [833, 121] width 15 height 15
click at [809, 159] on h5 "Burgundy" at bounding box center [812, 160] width 43 height 11
click at [834, 120] on span "Product color controls state depends on size chosen" at bounding box center [833, 121] width 15 height 15
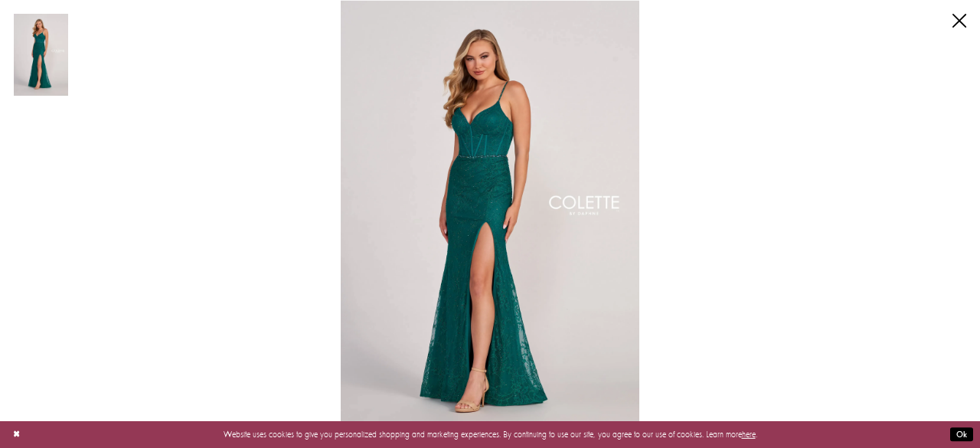
click at [417, 125] on img "Scroll List" at bounding box center [490, 224] width 518 height 448
click at [954, 15] on link "Close" at bounding box center [959, 21] width 14 height 14
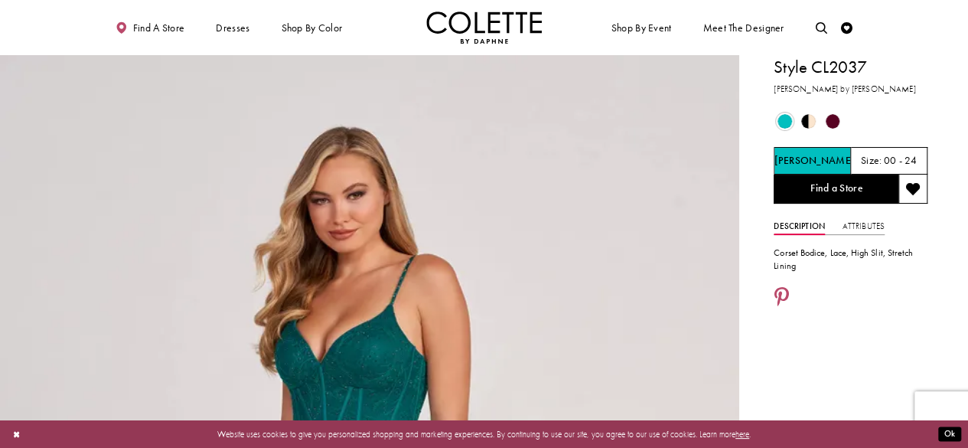
click at [807, 124] on span "Product color controls state depends on size chosen" at bounding box center [808, 121] width 15 height 15
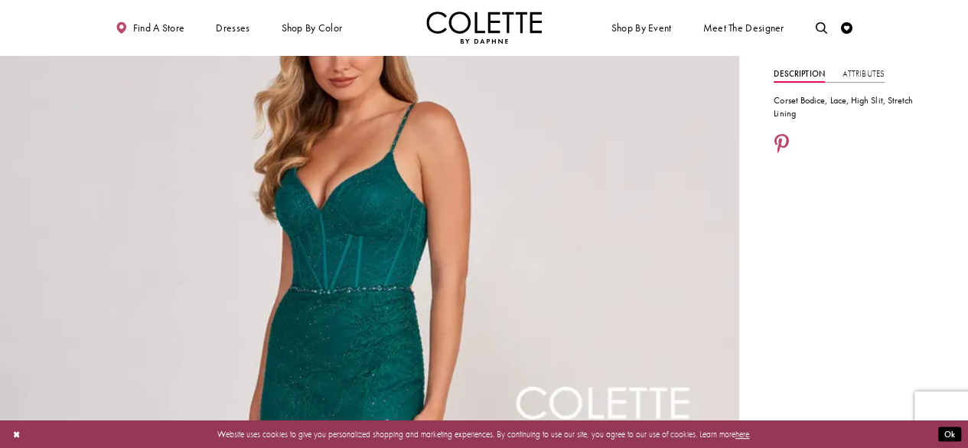
scroll to position [153, 0]
